Goal: Information Seeking & Learning: Learn about a topic

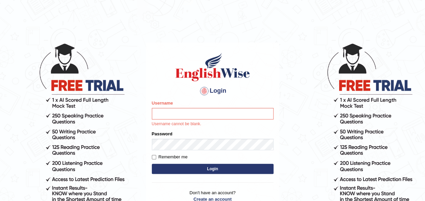
click at [183, 115] on input "Username" at bounding box center [213, 113] width 122 height 11
type input "maysi"
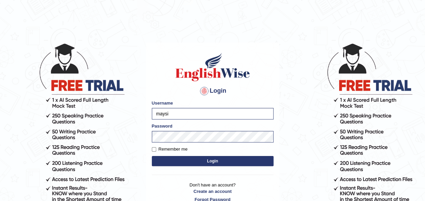
click at [191, 161] on button "Login" at bounding box center [213, 161] width 122 height 10
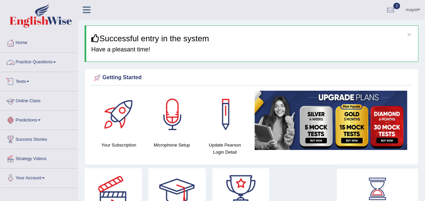
click at [50, 64] on link "Practice Questions" at bounding box center [38, 61] width 77 height 17
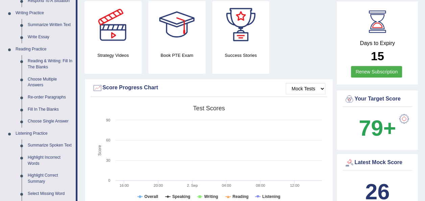
scroll to position [176, 0]
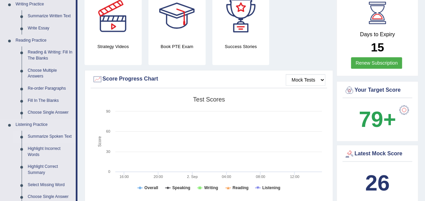
click at [44, 138] on link "Summarize Spoken Text" at bounding box center [50, 136] width 51 height 12
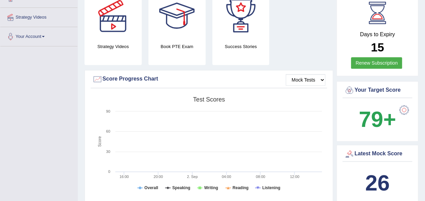
scroll to position [109, 0]
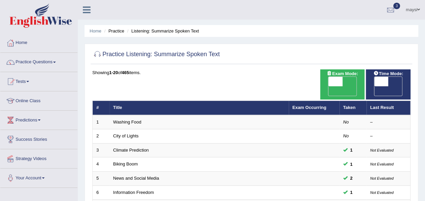
click at [374, 86] on span "OFF" at bounding box center [367, 90] width 14 height 9
checkbox input "true"
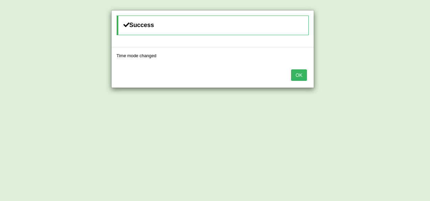
click at [301, 71] on button "OK" at bounding box center [299, 74] width 16 height 11
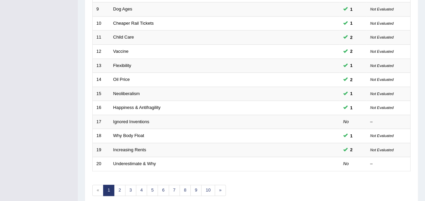
scroll to position [227, 0]
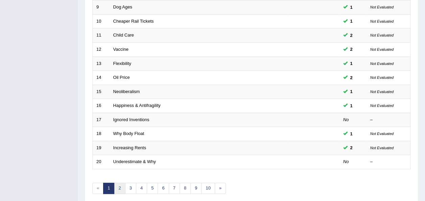
click at [121, 183] on link "2" at bounding box center [119, 188] width 11 height 11
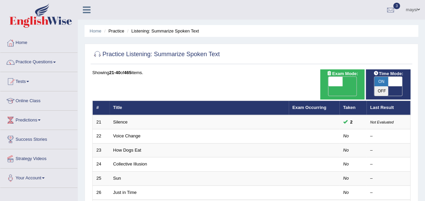
click at [380, 82] on span "ON" at bounding box center [381, 81] width 14 height 9
checkbox input "false"
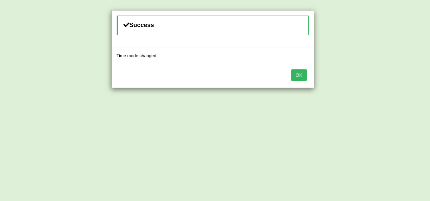
click at [296, 72] on button "OK" at bounding box center [299, 74] width 16 height 11
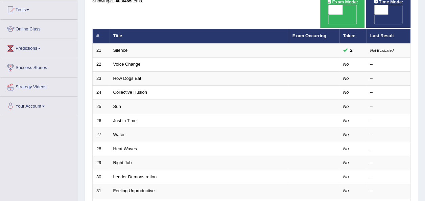
scroll to position [78, 0]
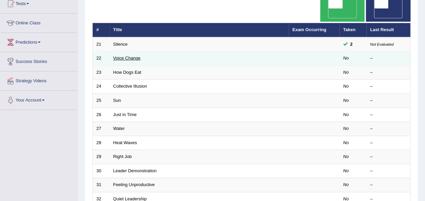
click at [129, 55] on link "Voice Change" at bounding box center [126, 57] width 27 height 5
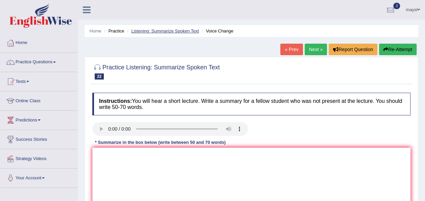
click at [183, 32] on link "Listening: Summarize Spoken Text" at bounding box center [165, 30] width 68 height 5
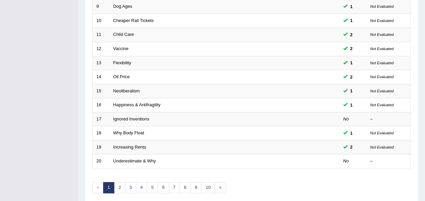
scroll to position [240, 0]
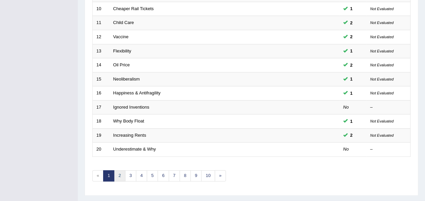
click at [120, 170] on link "2" at bounding box center [119, 175] width 11 height 11
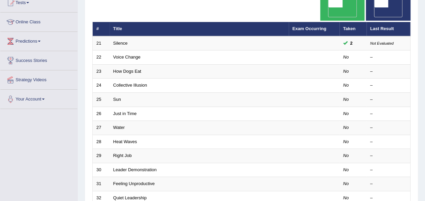
scroll to position [81, 0]
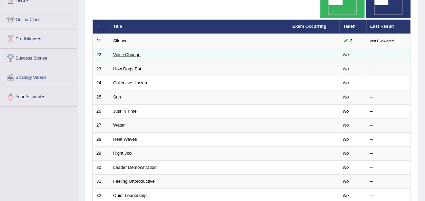
click at [130, 52] on link "Voice Change" at bounding box center [126, 54] width 27 height 5
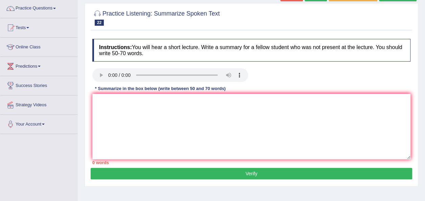
scroll to position [57, 0]
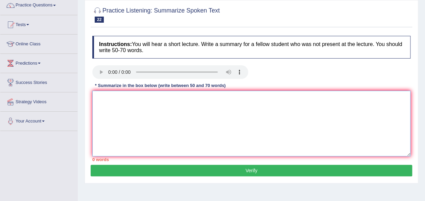
click at [245, 114] on textarea at bounding box center [251, 124] width 318 height 66
click at [110, 107] on textarea at bounding box center [251, 124] width 318 height 66
type textarea "T"
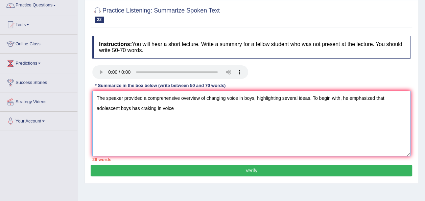
click at [114, 109] on textarea "The speaker provided a comprehensive overview of changing voice in boys, highli…" at bounding box center [251, 124] width 318 height 66
click at [124, 108] on textarea "The speaker provided a comprehensive overview of changing voice in boys, highli…" at bounding box center [251, 124] width 318 height 66
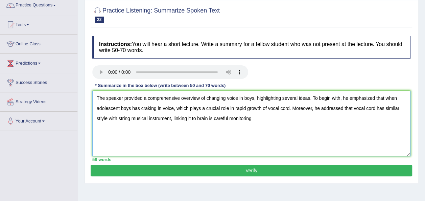
click at [229, 118] on textarea "The speaker provided a comprehensive overview of changing voice in boys, highli…" at bounding box center [251, 124] width 318 height 66
click at [259, 114] on textarea "The speaker provided a comprehensive overview of changing voice in boys, highli…" at bounding box center [251, 124] width 318 height 66
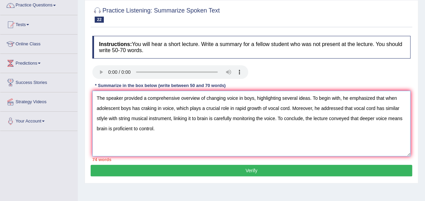
click at [396, 95] on textarea "The speaker provided a comprehensive overview of changing voice in boys, highli…" at bounding box center [251, 124] width 318 height 66
click at [409, 95] on textarea "The speaker provided a comprehensive overview of changing voice in boys, highli…" at bounding box center [251, 124] width 318 height 66
click at [167, 107] on textarea "The speaker provided a comprehensive overview of changing voice in boys, highli…" at bounding box center [251, 124] width 318 height 66
click at [101, 117] on textarea "The speaker provided a comprehensive overview of changing voice in boys, highli…" at bounding box center [251, 124] width 318 height 66
click at [131, 118] on textarea "The speaker provided a comprehensive overview of changing voice in boys, highli…" at bounding box center [251, 124] width 318 height 66
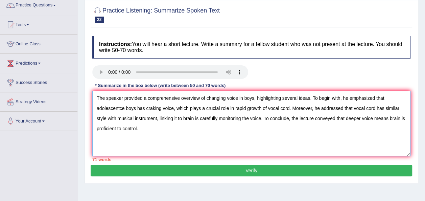
click at [201, 116] on textarea "The speaker provided a comprehensive overview of changing voice in boys, highli…" at bounding box center [251, 124] width 318 height 66
click at [279, 118] on textarea "The speaker provided a comprehensive overview of changing voice in boys, highli…" at bounding box center [251, 124] width 318 height 66
click at [137, 126] on textarea "The speaker provided a comprehensive overview of changing voice in boys, highli…" at bounding box center [251, 124] width 318 height 66
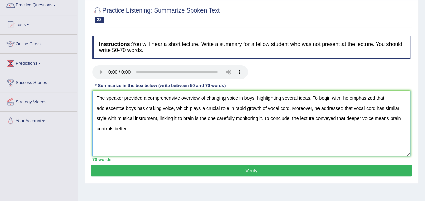
type textarea "The speaker provided a comprehensive overview of changing voice in boys, highli…"
click at [192, 169] on button "Verify" at bounding box center [251, 170] width 321 height 11
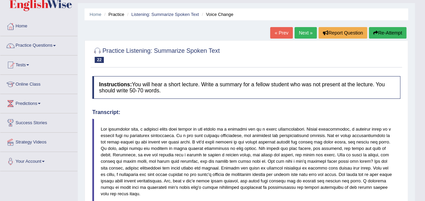
scroll to position [0, 0]
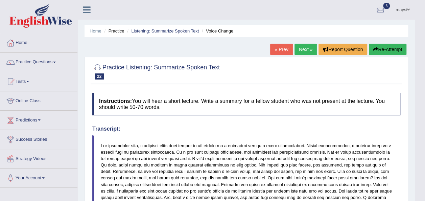
click at [378, 52] on button "Re-Attempt" at bounding box center [388, 49] width 38 height 11
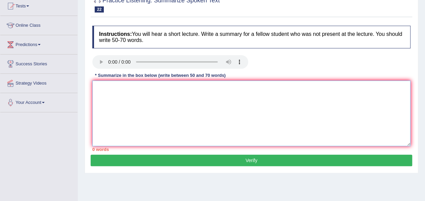
click at [325, 95] on textarea at bounding box center [251, 113] width 318 height 66
paste textarea "The speaker provided a comprehensive overview of changing voice in boys, highli…"
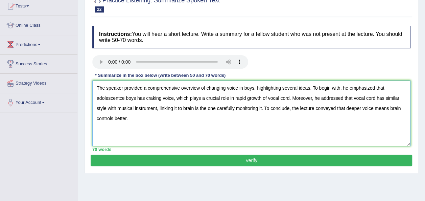
click at [124, 98] on textarea "The speaker provided a comprehensive overview of changing voice in boys, highli…" at bounding box center [251, 113] width 318 height 66
click at [122, 96] on textarea "The speaker provided a comprehensive overview of changing voice in boys, highli…" at bounding box center [251, 113] width 318 height 66
type textarea "The speaker provided a comprehensive overview of changing voice in boys, highli…"
click at [234, 161] on button "Verify" at bounding box center [251, 159] width 321 height 11
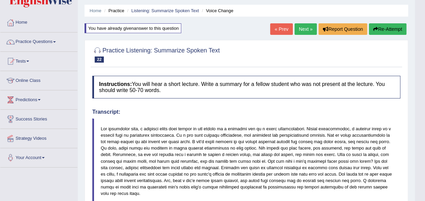
scroll to position [32, 0]
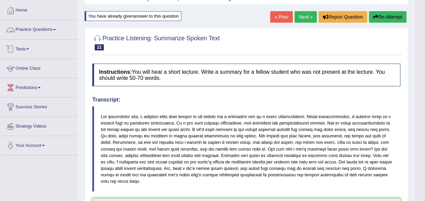
click at [41, 29] on link "Practice Questions" at bounding box center [38, 28] width 77 height 17
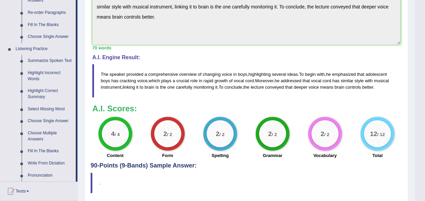
scroll to position [260, 0]
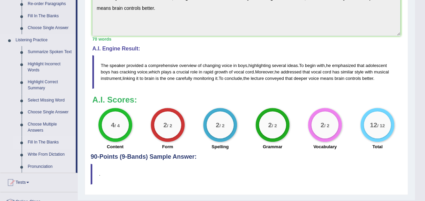
click at [54, 141] on link "Fill In The Blanks" at bounding box center [50, 142] width 51 height 12
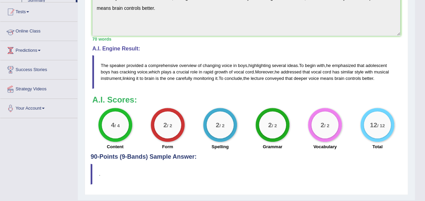
scroll to position [214, 0]
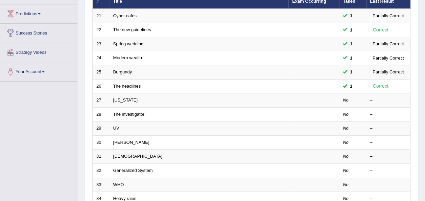
click at [121, 97] on link "[US_STATE]" at bounding box center [125, 99] width 24 height 5
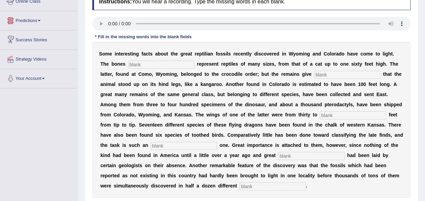
click at [128, 64] on input "text" at bounding box center [161, 65] width 66 height 8
type input "found"
click at [314, 74] on input "text" at bounding box center [347, 75] width 66 height 8
type input "d"
type input "evidence"
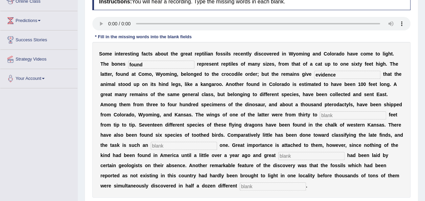
click at [320, 112] on input "text" at bounding box center [353, 115] width 66 height 8
type input "forty"
click at [217, 142] on input "text" at bounding box center [184, 146] width 66 height 8
type input "enormous"
click at [278, 158] on input "text" at bounding box center [311, 156] width 66 height 8
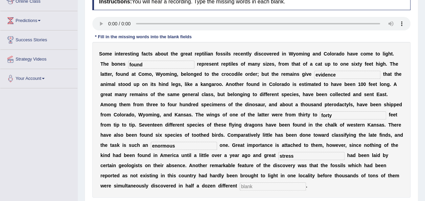
type input "stress"
click at [306, 182] on input "text" at bounding box center [273, 186] width 66 height 8
type input "places"
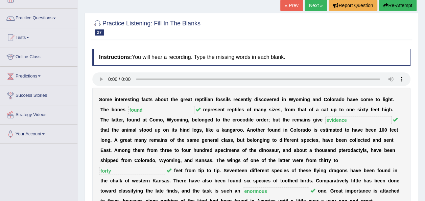
scroll to position [28, 0]
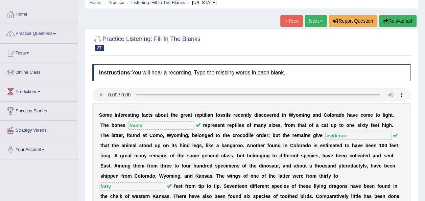
click at [315, 22] on link "Next »" at bounding box center [316, 20] width 22 height 11
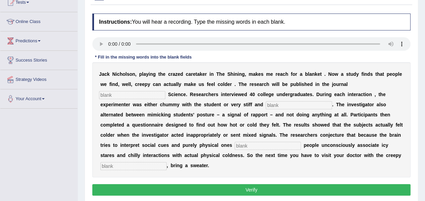
scroll to position [90, 0]
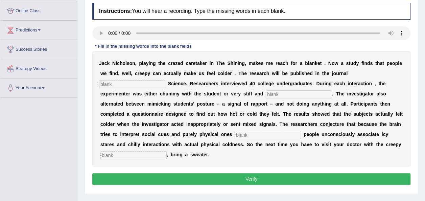
click at [165, 80] on input "text" at bounding box center [132, 84] width 66 height 8
type input "psychological"
click at [266, 95] on input "text" at bounding box center [299, 94] width 66 height 8
type input "professional"
click at [301, 131] on input "text" at bounding box center [268, 135] width 66 height 8
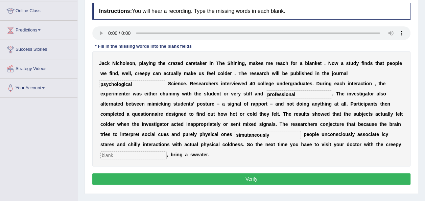
type input "simutaneously"
click at [167, 151] on input "text" at bounding box center [133, 155] width 66 height 8
type input "receptionist"
click at [228, 173] on button "Verify" at bounding box center [251, 178] width 318 height 11
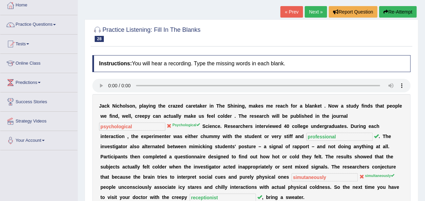
scroll to position [7, 0]
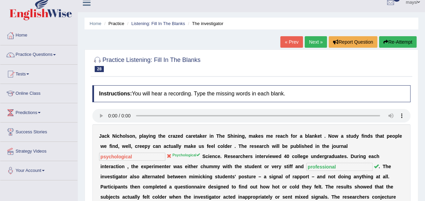
click at [315, 41] on link "Next »" at bounding box center [316, 41] width 22 height 11
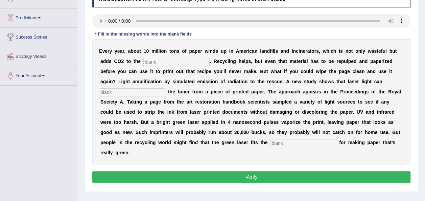
scroll to position [104, 0]
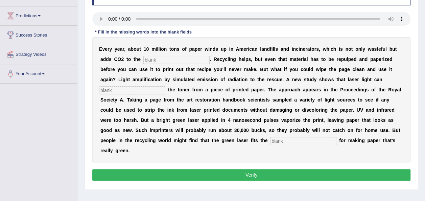
click at [143, 61] on input "text" at bounding box center [176, 60] width 66 height 8
type input "atmosphere"
click at [336, 137] on input "text" at bounding box center [303, 141] width 66 height 8
type input "bill"
click at [165, 86] on input "text" at bounding box center [132, 90] width 66 height 8
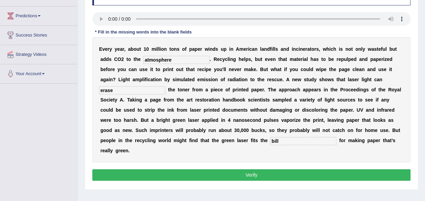
type input "erase"
click at [336, 137] on input "bill" at bounding box center [303, 141] width 66 height 8
type input "b"
type input "beam"
click at [272, 169] on button "Verify" at bounding box center [251, 174] width 318 height 11
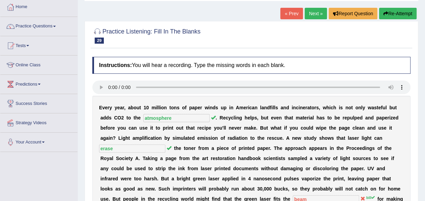
scroll to position [31, 0]
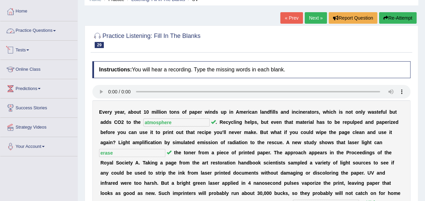
click at [46, 32] on link "Practice Questions" at bounding box center [38, 29] width 77 height 17
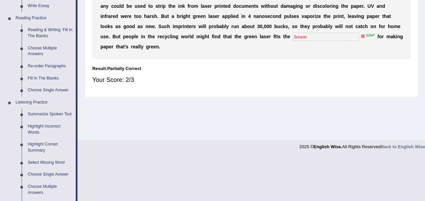
scroll to position [199, 0]
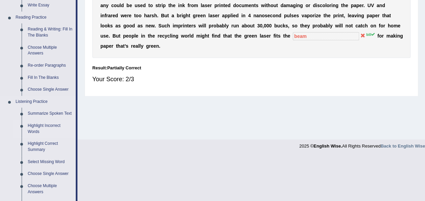
click at [39, 127] on link "Highlight Incorrect Words" at bounding box center [50, 129] width 51 height 18
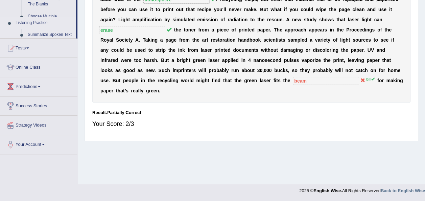
scroll to position [80, 0]
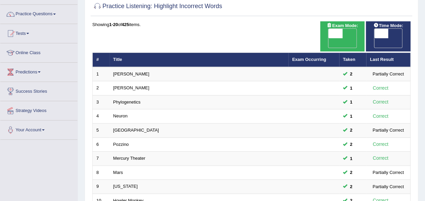
scroll to position [14, 0]
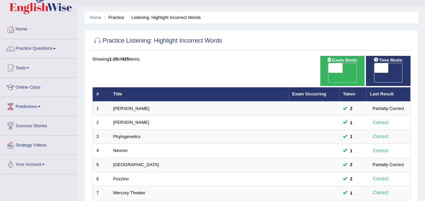
click at [374, 73] on span "OFF" at bounding box center [367, 77] width 14 height 9
checkbox input "true"
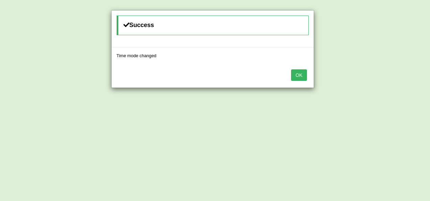
click at [302, 76] on button "OK" at bounding box center [299, 74] width 16 height 11
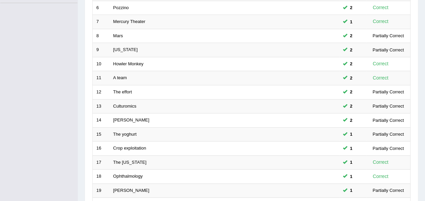
scroll to position [243, 0]
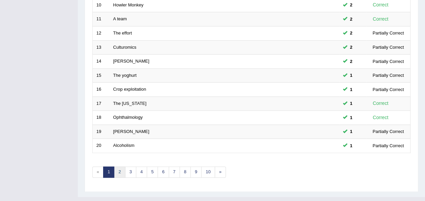
click at [119, 166] on link "2" at bounding box center [119, 171] width 11 height 11
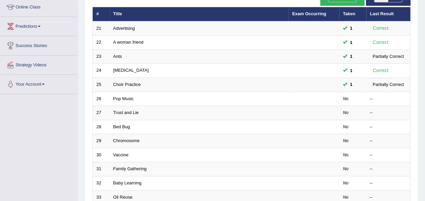
scroll to position [94, 0]
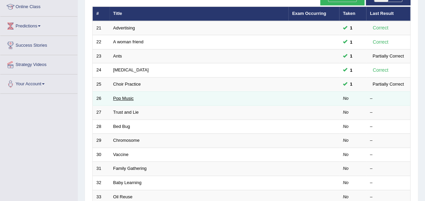
click at [130, 96] on link "Pop Music" at bounding box center [123, 98] width 21 height 5
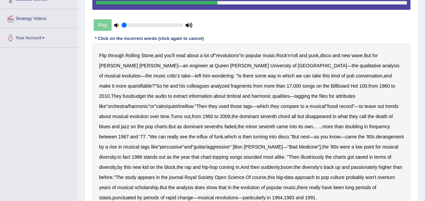
scroll to position [147, 0]
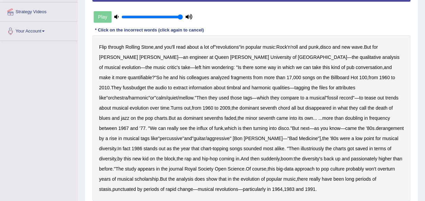
drag, startPoint x: 140, startPoint y: 15, endPoint x: 187, endPoint y: 19, distance: 47.5
type input "1"
click at [183, 19] on input "range" at bounding box center [152, 16] width 62 height 5
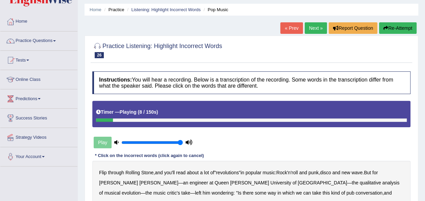
scroll to position [16, 0]
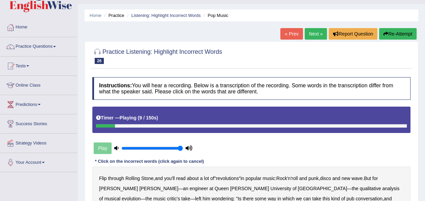
click at [394, 38] on button "Re-Attempt" at bounding box center [398, 33] width 38 height 11
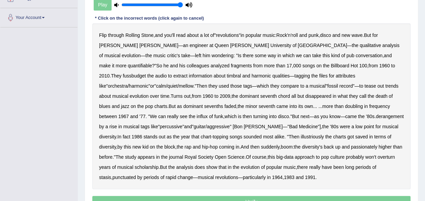
scroll to position [162, 0]
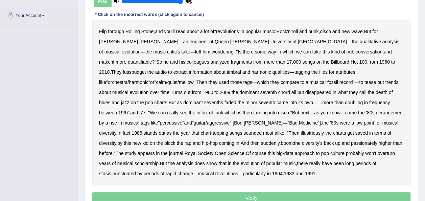
click at [146, 69] on b "fussbudget" at bounding box center [134, 71] width 23 height 5
click at [376, 111] on b "derangement" at bounding box center [390, 112] width 28 height 5
click at [300, 132] on b "illustriously" at bounding box center [311, 132] width 23 height 5
click at [351, 141] on b "passionately" at bounding box center [364, 142] width 26 height 5
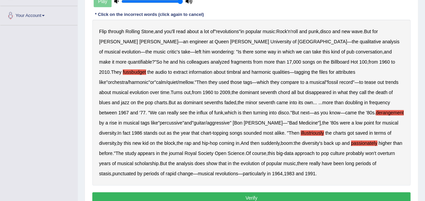
click at [294, 171] on b "1983" at bounding box center [289, 173] width 10 height 5
click at [305, 173] on b "1991" at bounding box center [310, 173] width 10 height 5
click at [252, 194] on button "Verify" at bounding box center [251, 197] width 318 height 11
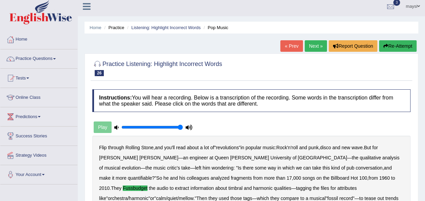
scroll to position [1, 0]
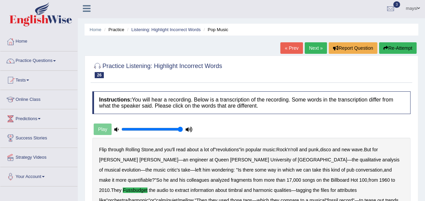
click at [308, 48] on link "Next »" at bounding box center [316, 47] width 22 height 11
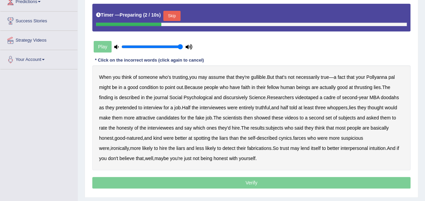
scroll to position [120, 0]
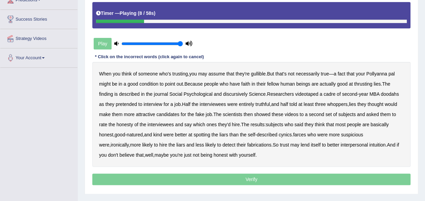
click at [150, 83] on b "condition" at bounding box center [148, 83] width 19 height 5
click at [357, 84] on b "thrusting" at bounding box center [363, 83] width 18 height 5
click at [235, 93] on b "discursively" at bounding box center [235, 93] width 24 height 5
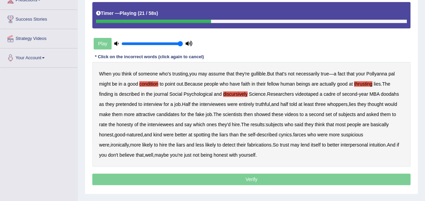
click at [389, 93] on b "doodahs" at bounding box center [390, 93] width 18 height 5
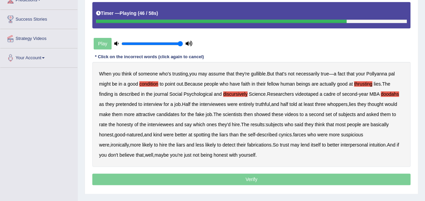
click at [300, 134] on b "farces" at bounding box center [299, 134] width 13 height 5
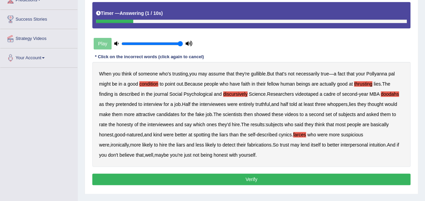
click at [247, 177] on button "Verify" at bounding box center [251, 178] width 318 height 11
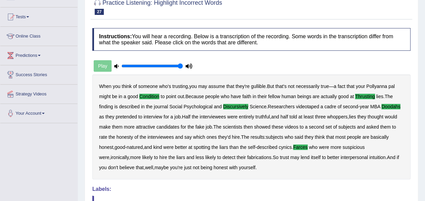
scroll to position [59, 0]
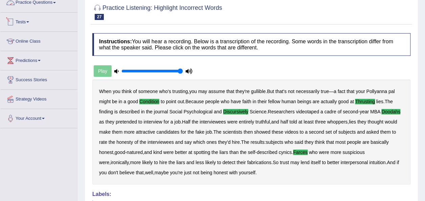
click at [51, 5] on link "Practice Questions" at bounding box center [38, 1] width 77 height 17
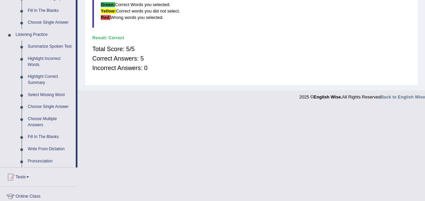
scroll to position [252, 0]
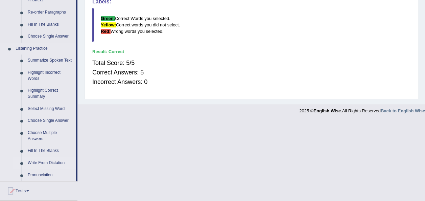
click at [37, 163] on link "Write From Dictation" at bounding box center [50, 163] width 51 height 12
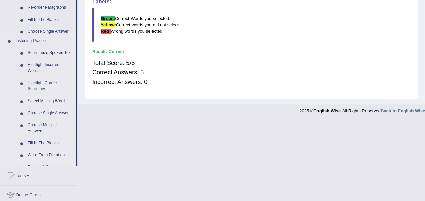
scroll to position [171, 0]
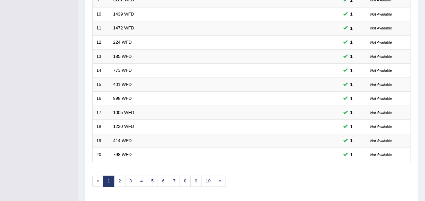
scroll to position [228, 0]
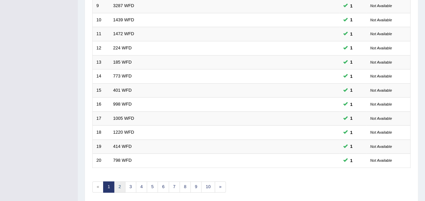
click at [118, 181] on link "2" at bounding box center [119, 186] width 11 height 11
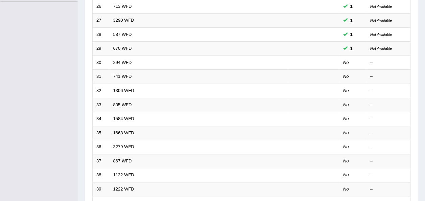
scroll to position [191, 0]
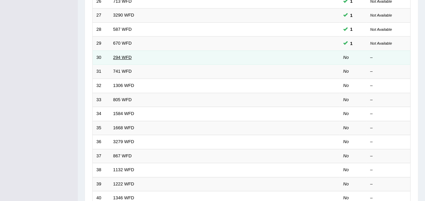
click at [117, 55] on link "294 WFD" at bounding box center [122, 57] width 19 height 5
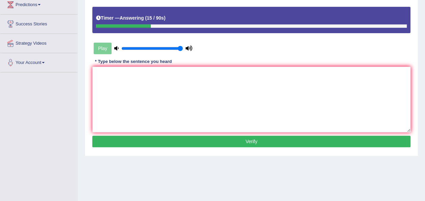
scroll to position [119, 0]
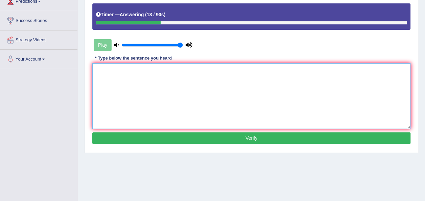
click at [361, 113] on textarea at bounding box center [251, 96] width 318 height 66
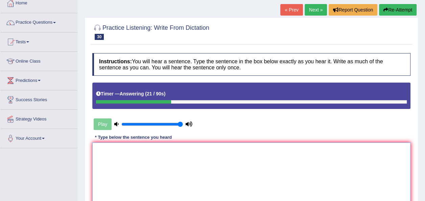
scroll to position [37, 0]
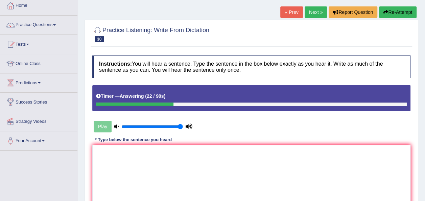
click at [401, 15] on button "Re-Attempt" at bounding box center [398, 11] width 38 height 11
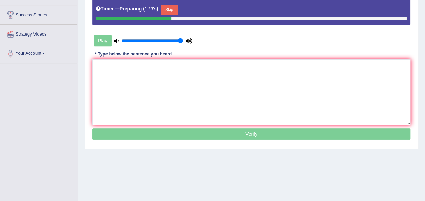
scroll to position [122, 0]
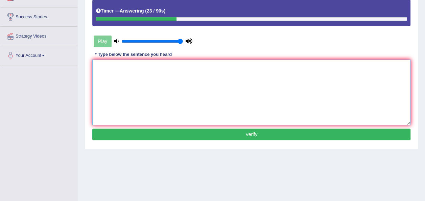
click at [295, 94] on textarea at bounding box center [251, 92] width 318 height 66
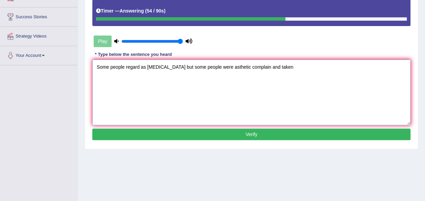
type textarea "Some people regard as eyewash but some people were asthetic complain and taken"
click at [262, 135] on button "Verify" at bounding box center [251, 133] width 318 height 11
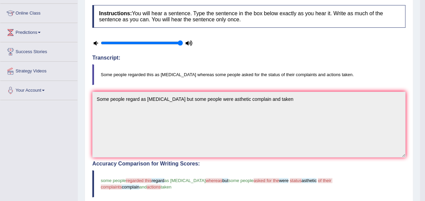
scroll to position [17, 0]
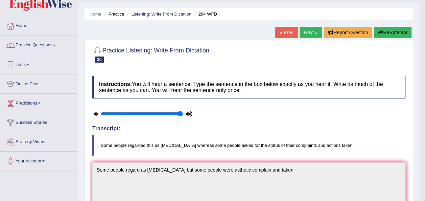
click at [312, 32] on link "Next »" at bounding box center [310, 32] width 22 height 11
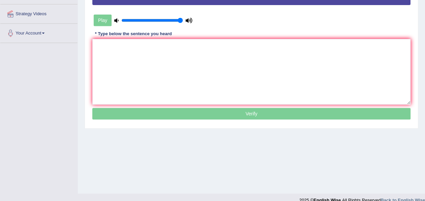
scroll to position [147, 0]
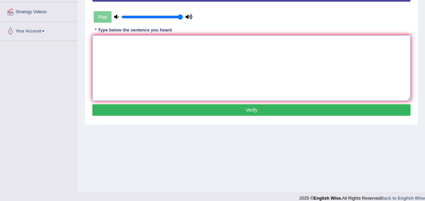
click at [251, 70] on textarea at bounding box center [251, 68] width 318 height 66
type textarea "Students will forecast on reporting news on the changing media world."
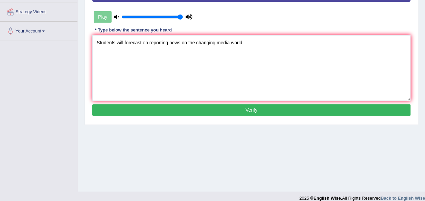
click at [253, 109] on button "Verify" at bounding box center [251, 109] width 318 height 11
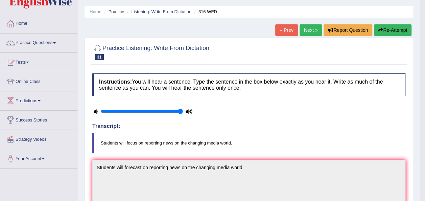
scroll to position [4, 0]
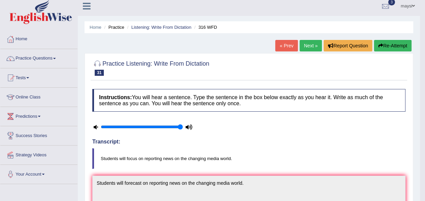
click at [306, 49] on link "Next »" at bounding box center [310, 45] width 22 height 11
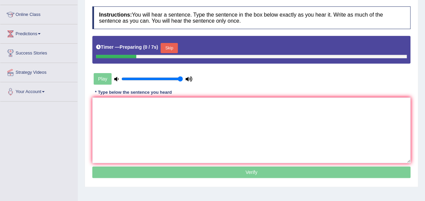
scroll to position [87, 0]
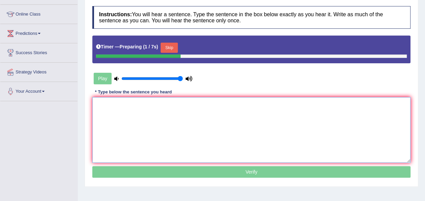
click at [323, 102] on textarea at bounding box center [251, 130] width 318 height 66
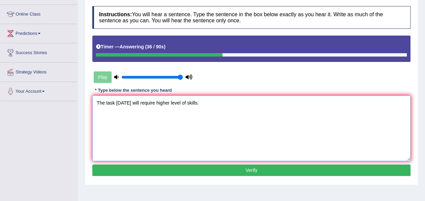
type textarea "The task tomorrow will require higher level of skills."
click at [253, 165] on button "Verify" at bounding box center [251, 169] width 318 height 11
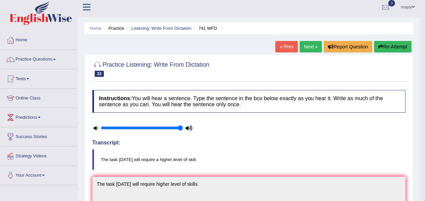
scroll to position [2, 0]
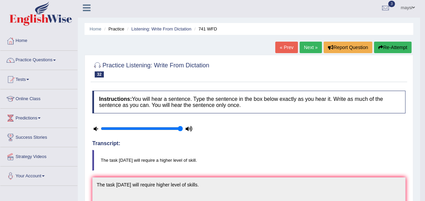
click at [316, 45] on link "Next »" at bounding box center [310, 47] width 22 height 11
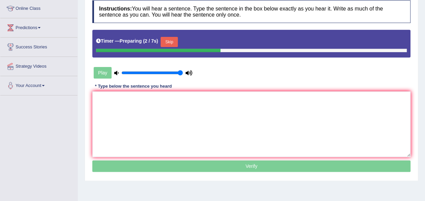
scroll to position [93, 0]
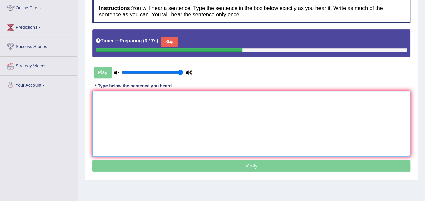
click at [313, 102] on textarea at bounding box center [251, 124] width 318 height 66
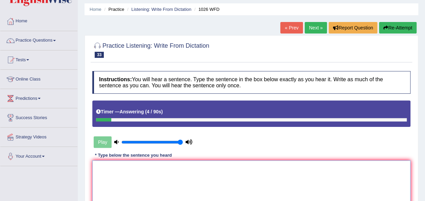
scroll to position [0, 0]
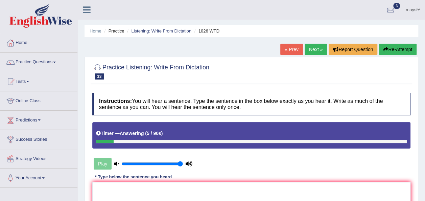
click at [408, 54] on button "Re-Attempt" at bounding box center [398, 49] width 38 height 11
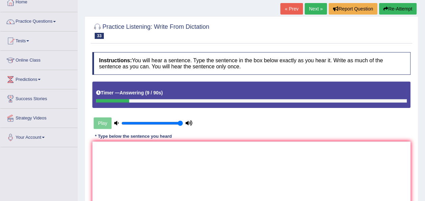
scroll to position [41, 0]
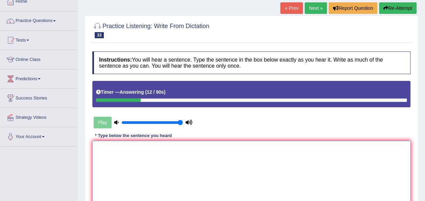
click at [127, 158] on textarea at bounding box center [251, 174] width 318 height 66
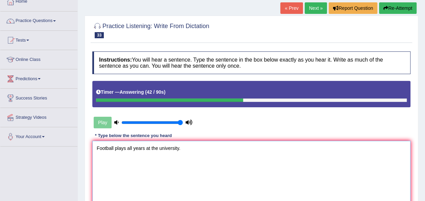
click at [126, 146] on textarea "Football plays all years at the university." at bounding box center [251, 174] width 318 height 66
type textarea "Football plays interpret all years at the university."
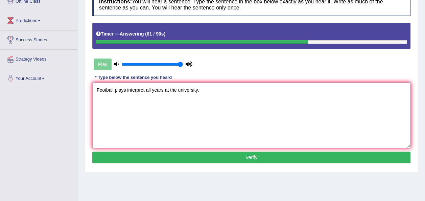
scroll to position [115, 0]
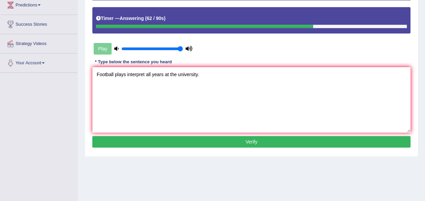
click at [335, 141] on button "Verify" at bounding box center [251, 141] width 318 height 11
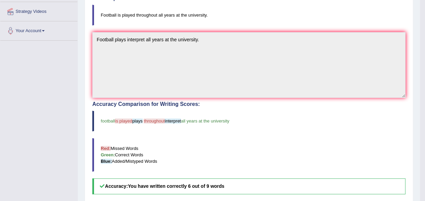
scroll to position [138, 0]
